Goal: Find specific page/section: Find specific page/section

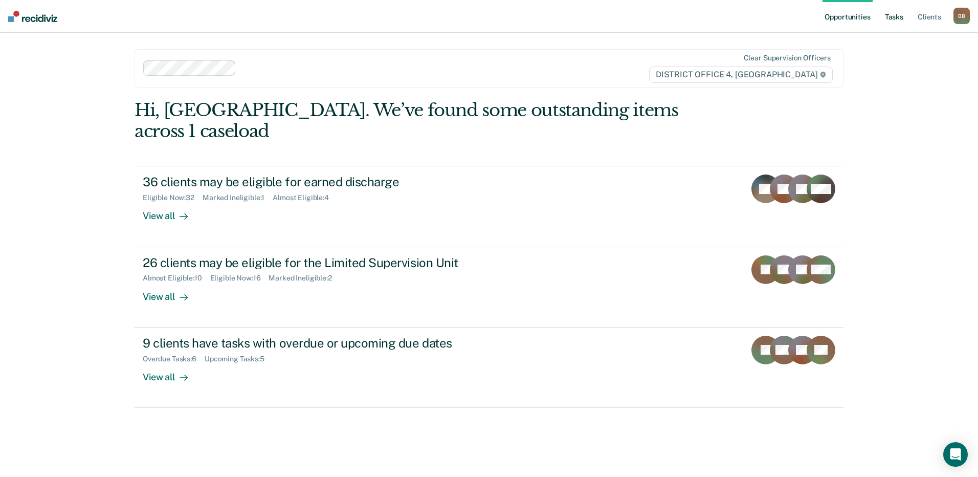
click at [894, 20] on link "Tasks" at bounding box center [894, 16] width 23 height 33
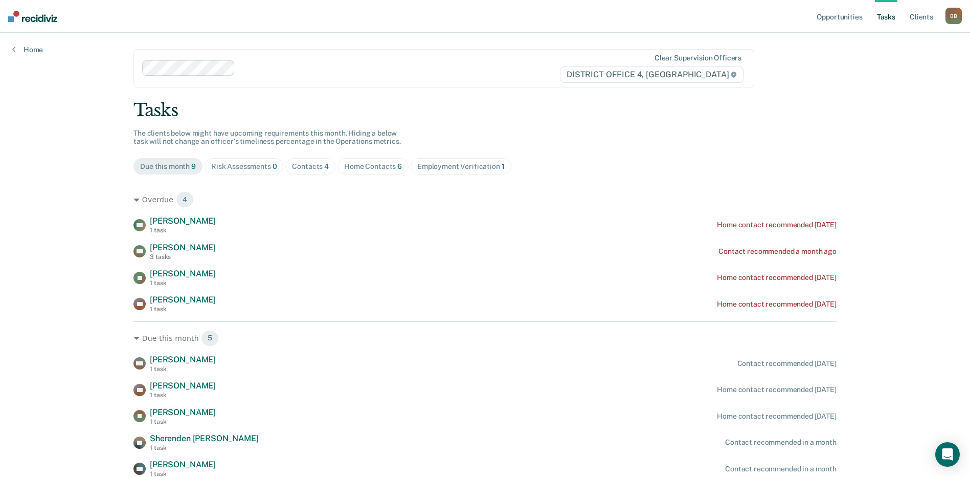
click at [374, 167] on div "Home Contacts 6" at bounding box center [373, 166] width 58 height 9
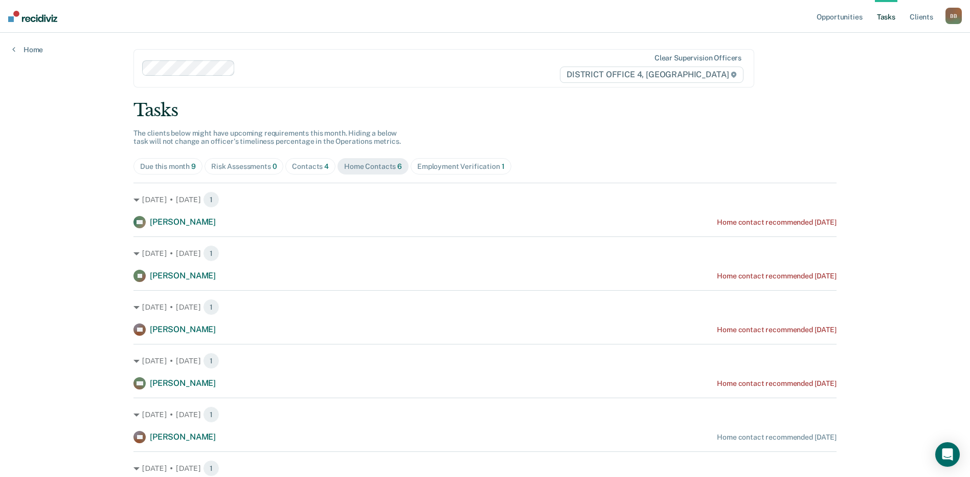
click at [162, 166] on div "Due this month 9" at bounding box center [168, 166] width 56 height 9
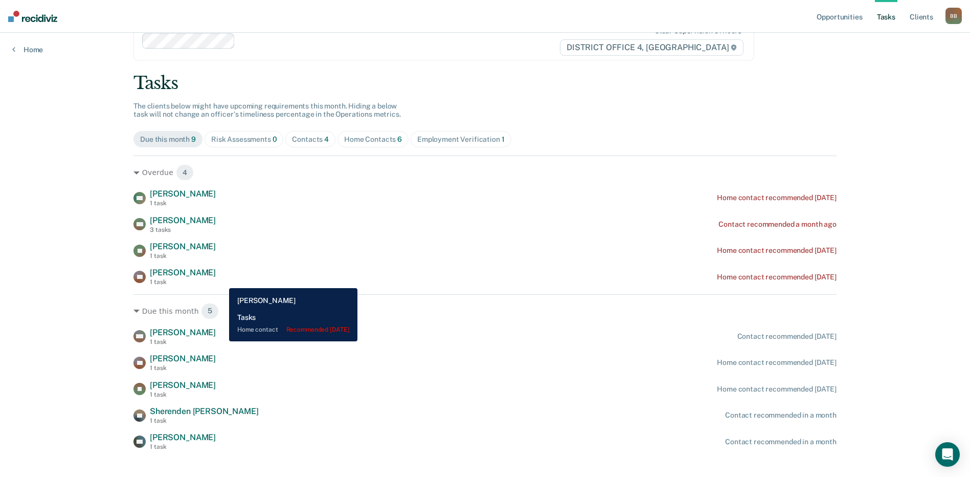
scroll to position [42, 0]
